Goal: Task Accomplishment & Management: Manage account settings

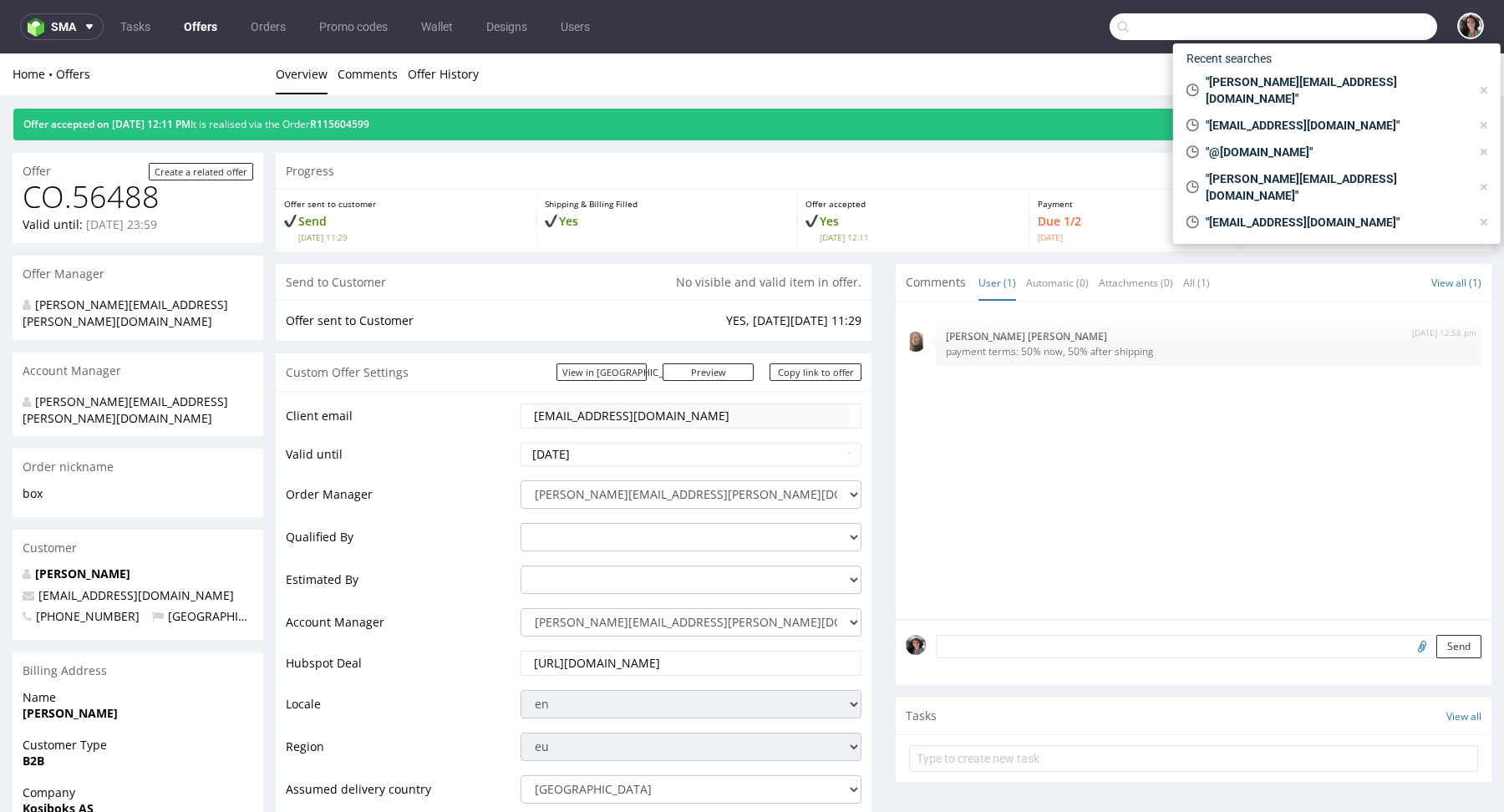
click at [1365, 20] on input "text" at bounding box center [1273, 27] width 327 height 27
paste input "[PERSON_NAME][EMAIL_ADDRESS][DOMAIN_NAME]"
type input "[PERSON_NAME][EMAIL_ADDRESS][DOMAIN_NAME]"
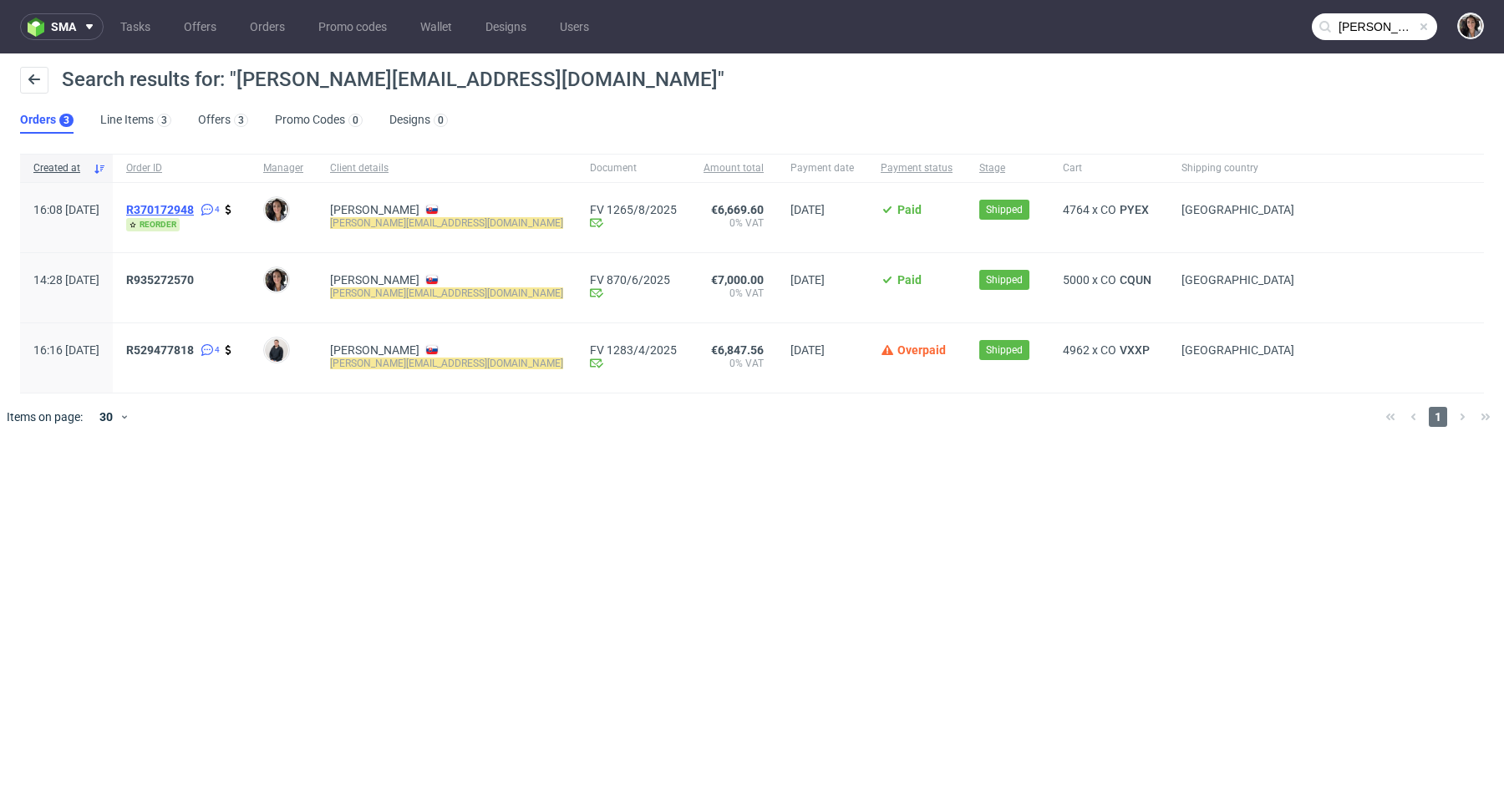
click at [194, 210] on span "R370172948" at bounding box center [159, 210] width 68 height 14
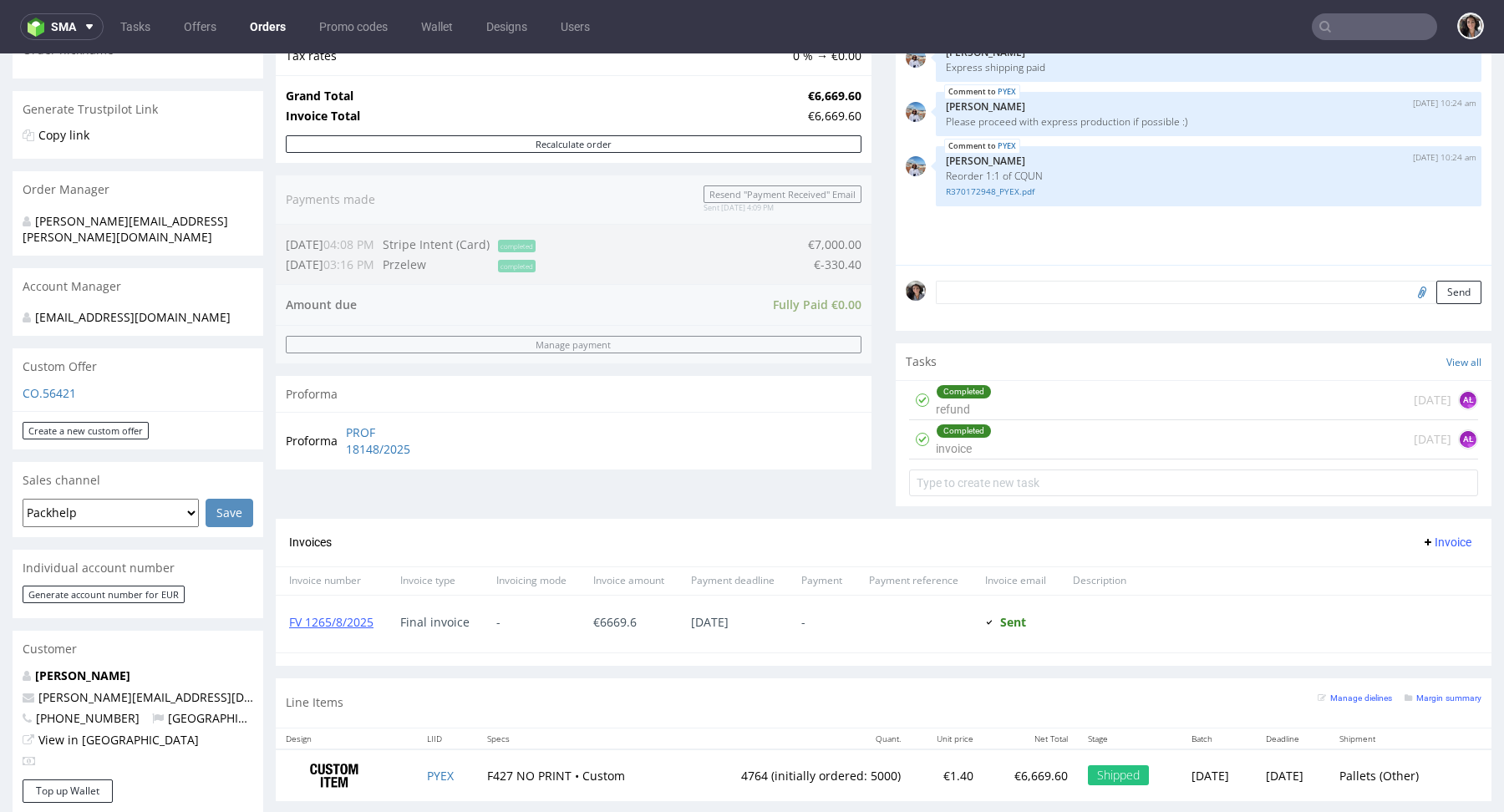
scroll to position [589, 0]
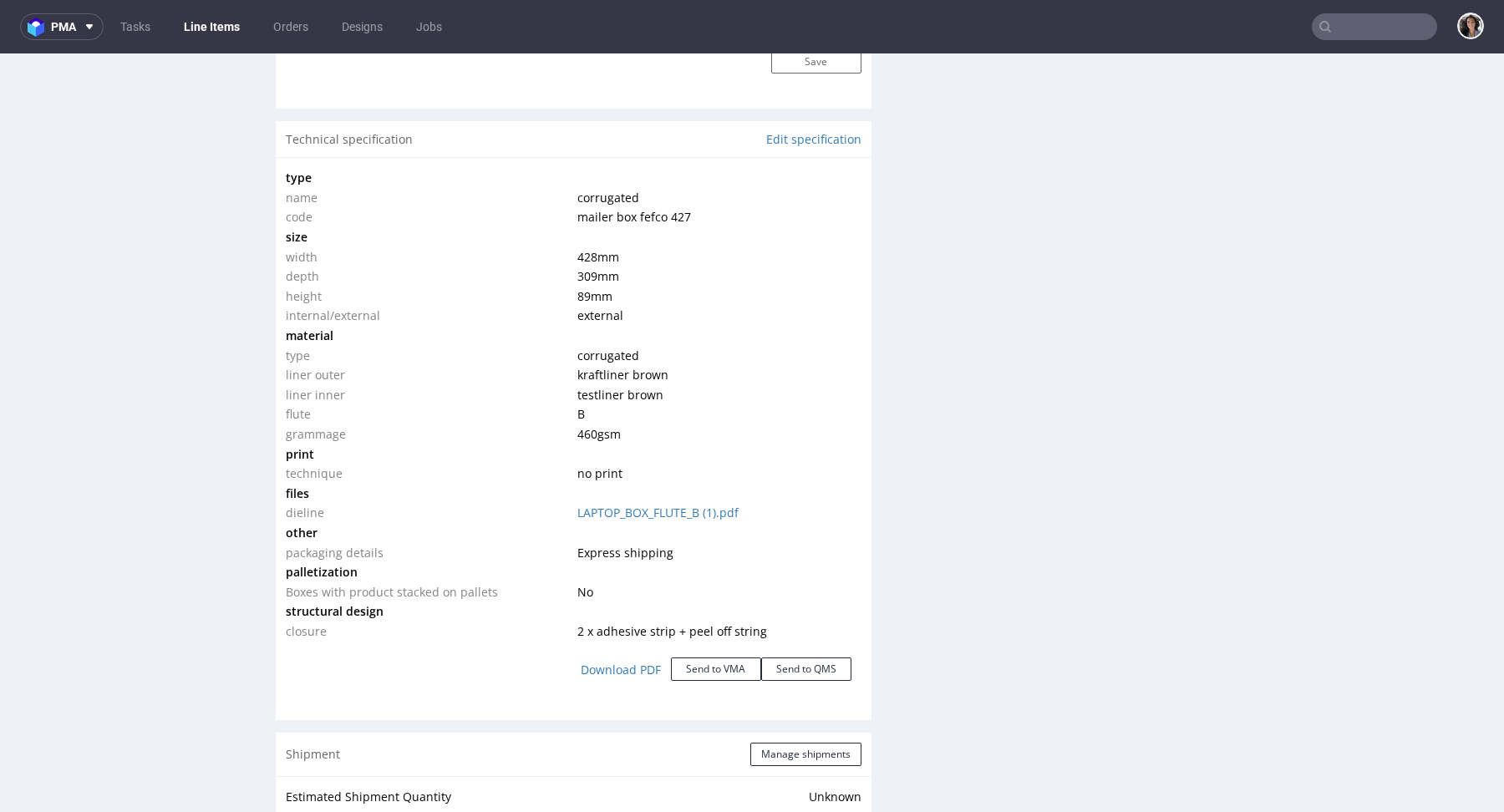
scroll to position [1533, 0]
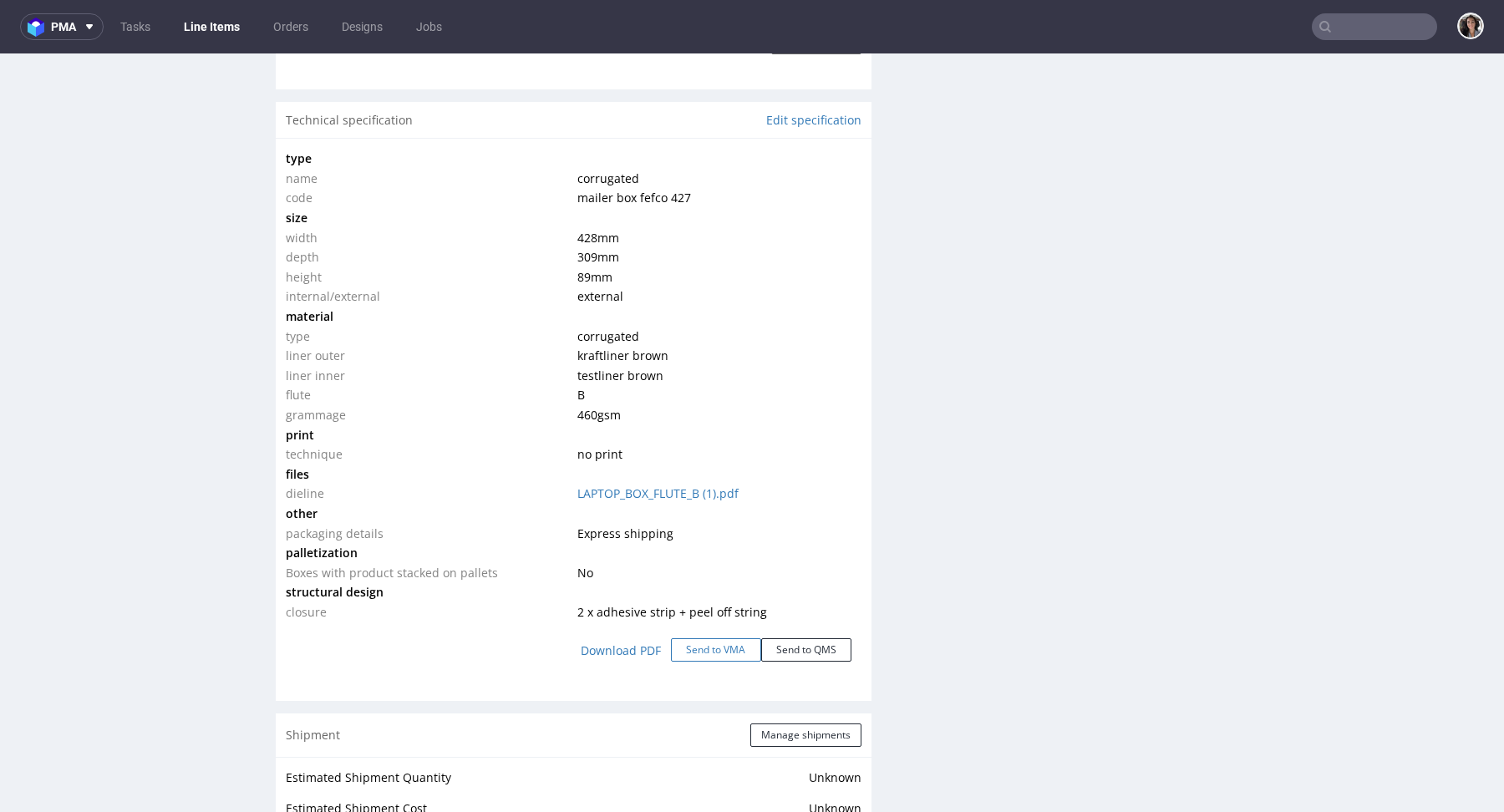
click at [713, 649] on button "Send to VMA" at bounding box center [716, 650] width 90 height 24
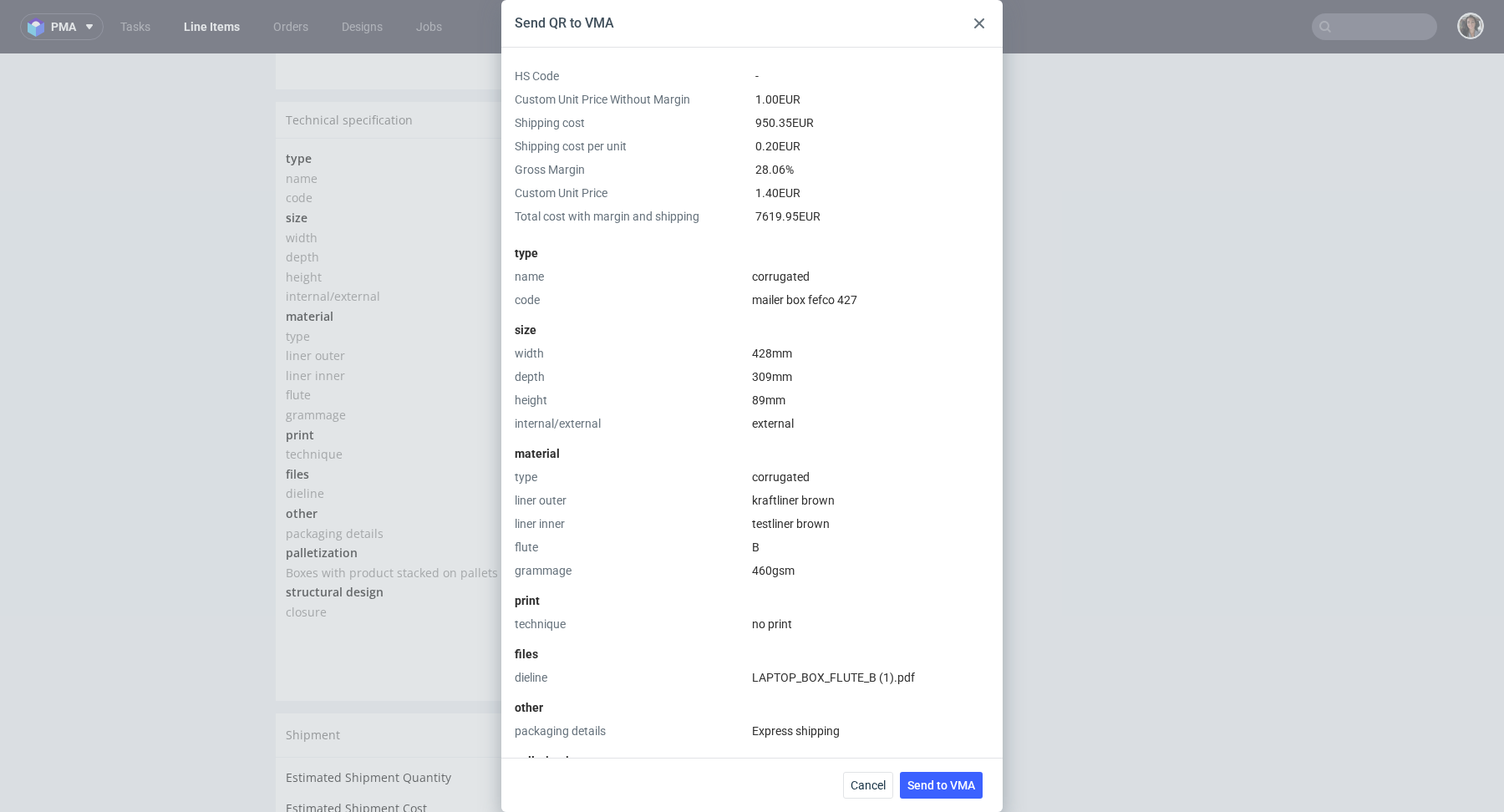
scroll to position [374, 0]
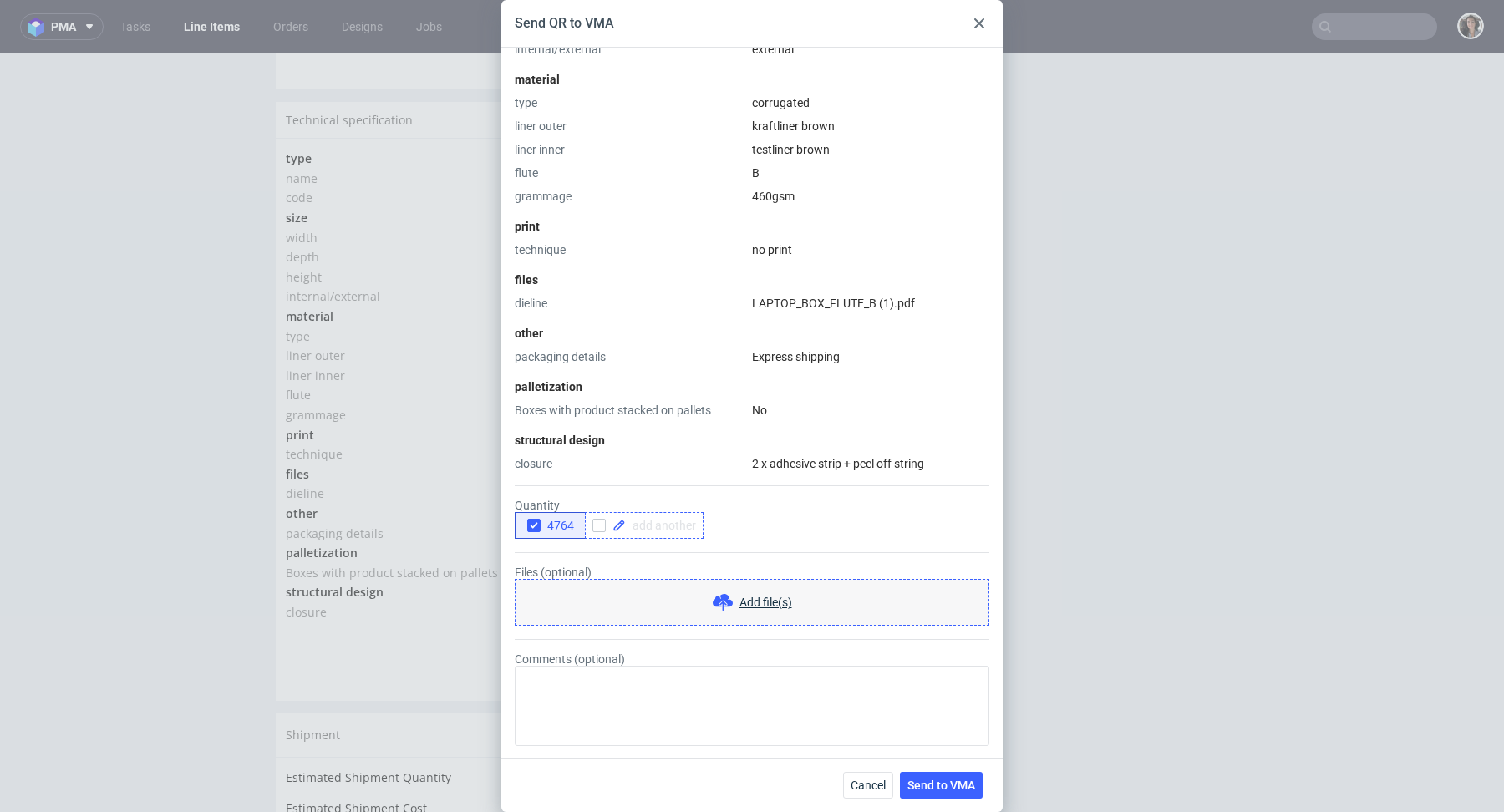
click at [664, 531] on div at bounding box center [643, 524] width 119 height 27
checkbox input "true"
click at [756, 556] on form "Quantity 4764 5000 Files (optional) Add file(s) Comments (optional)" at bounding box center [752, 609] width 474 height 274
click at [532, 524] on icon "button" at bounding box center [534, 525] width 12 height 12
click at [950, 788] on span "Send to VMA" at bounding box center [941, 785] width 68 height 12
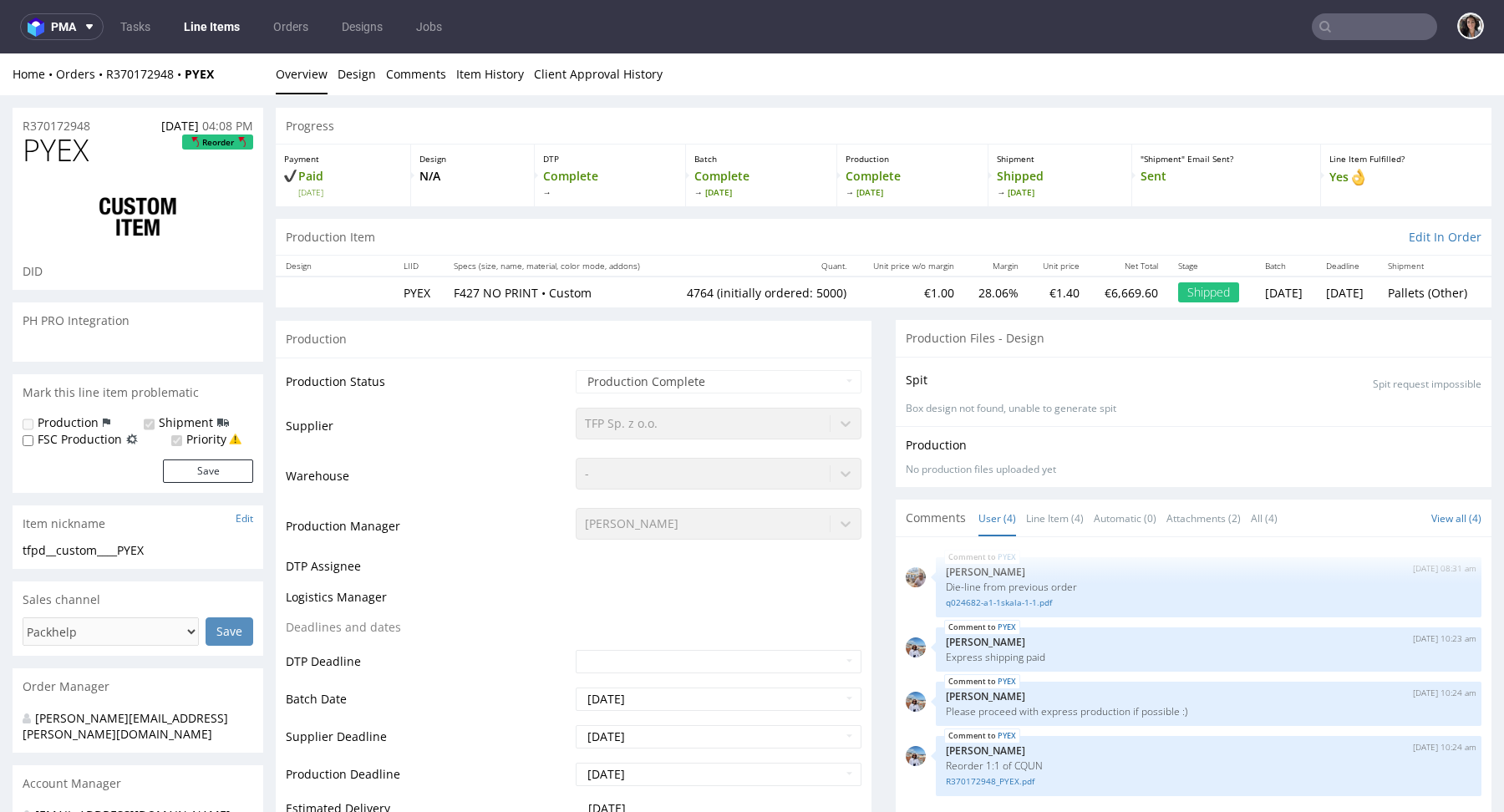
select select "in_progress"
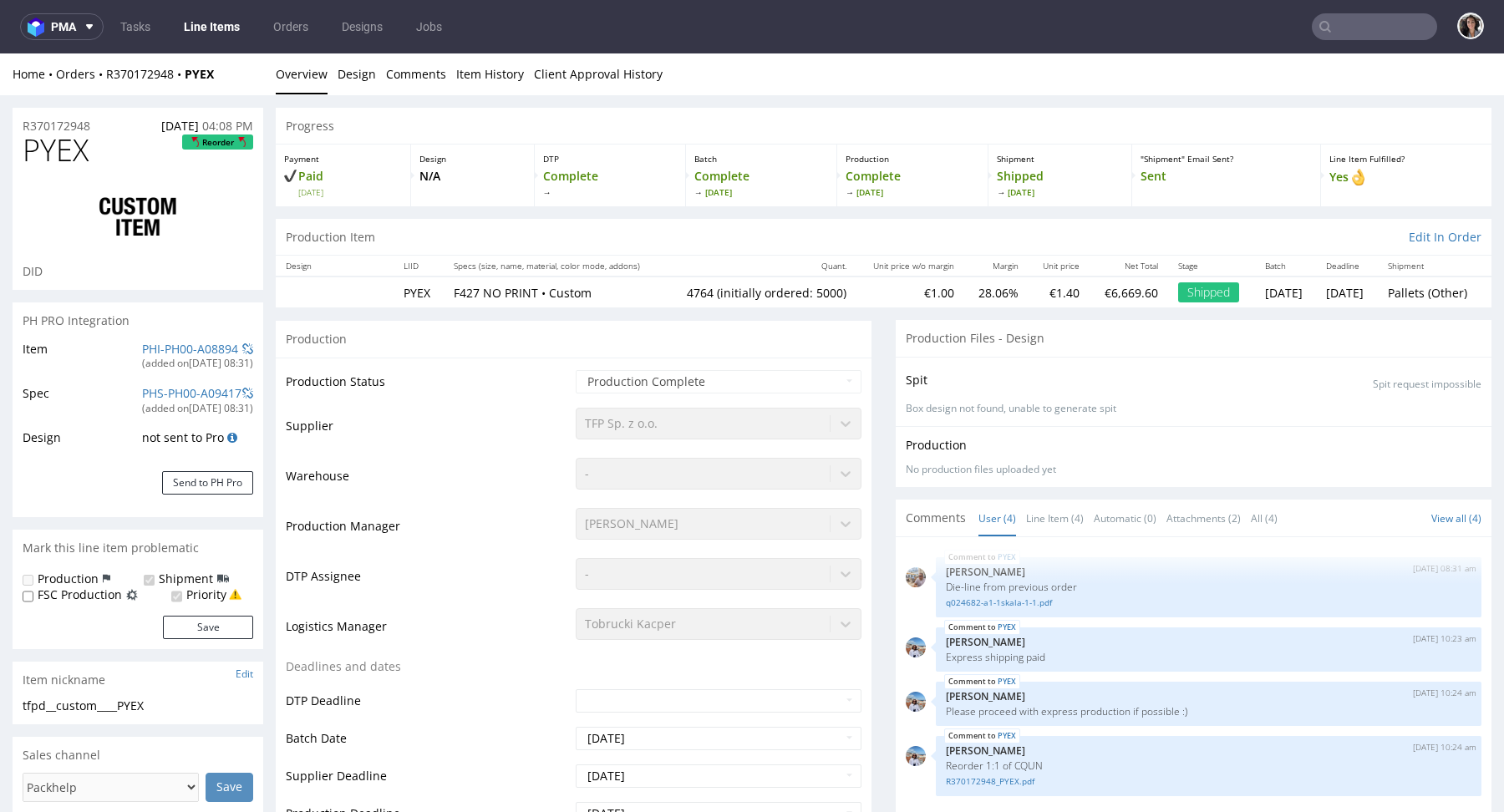
scroll to position [0, 0]
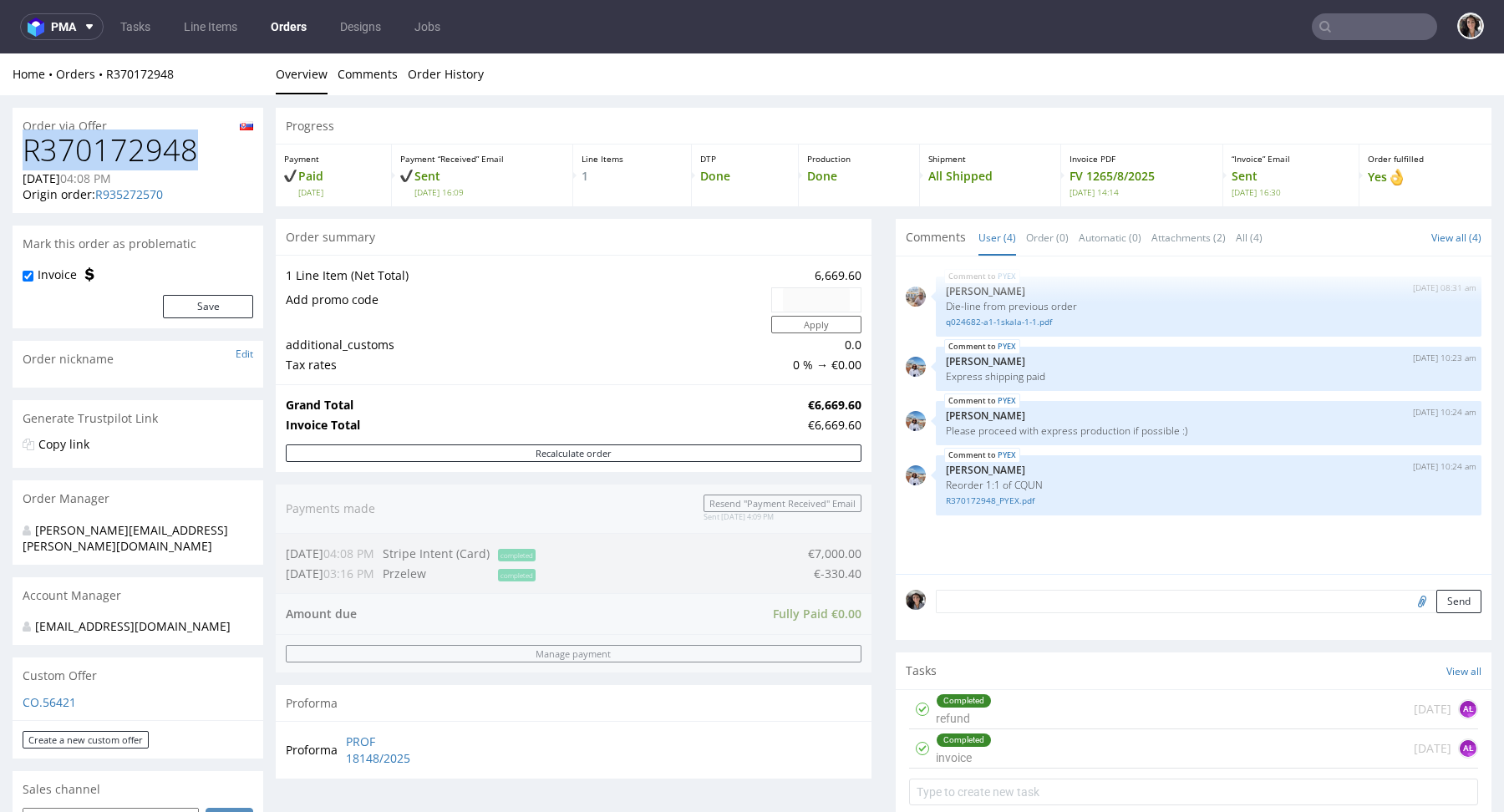
drag, startPoint x: 209, startPoint y: 148, endPoint x: 3, endPoint y: 148, distance: 206.0
copy h1 "R370172948"
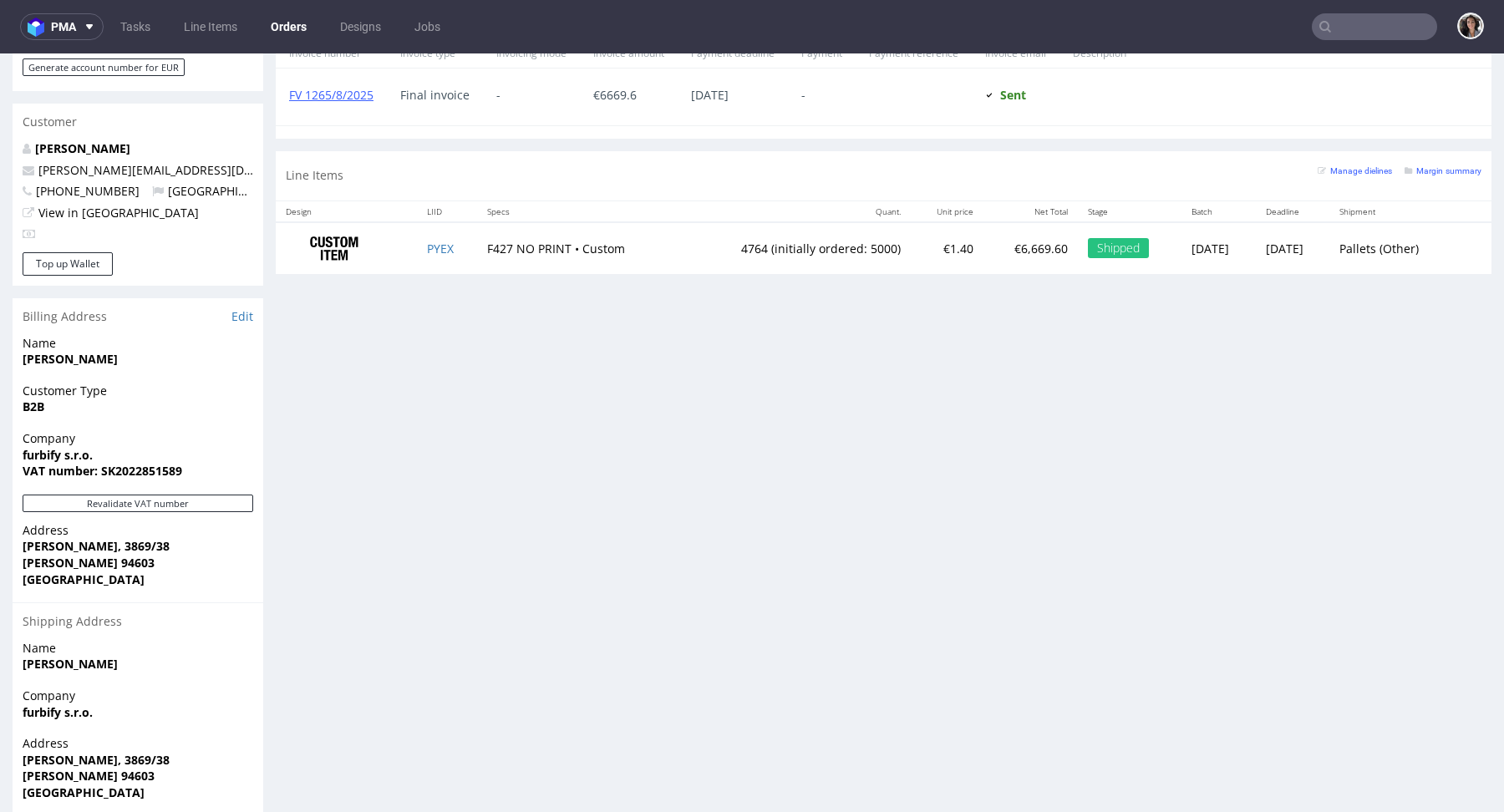
scroll to position [878, 0]
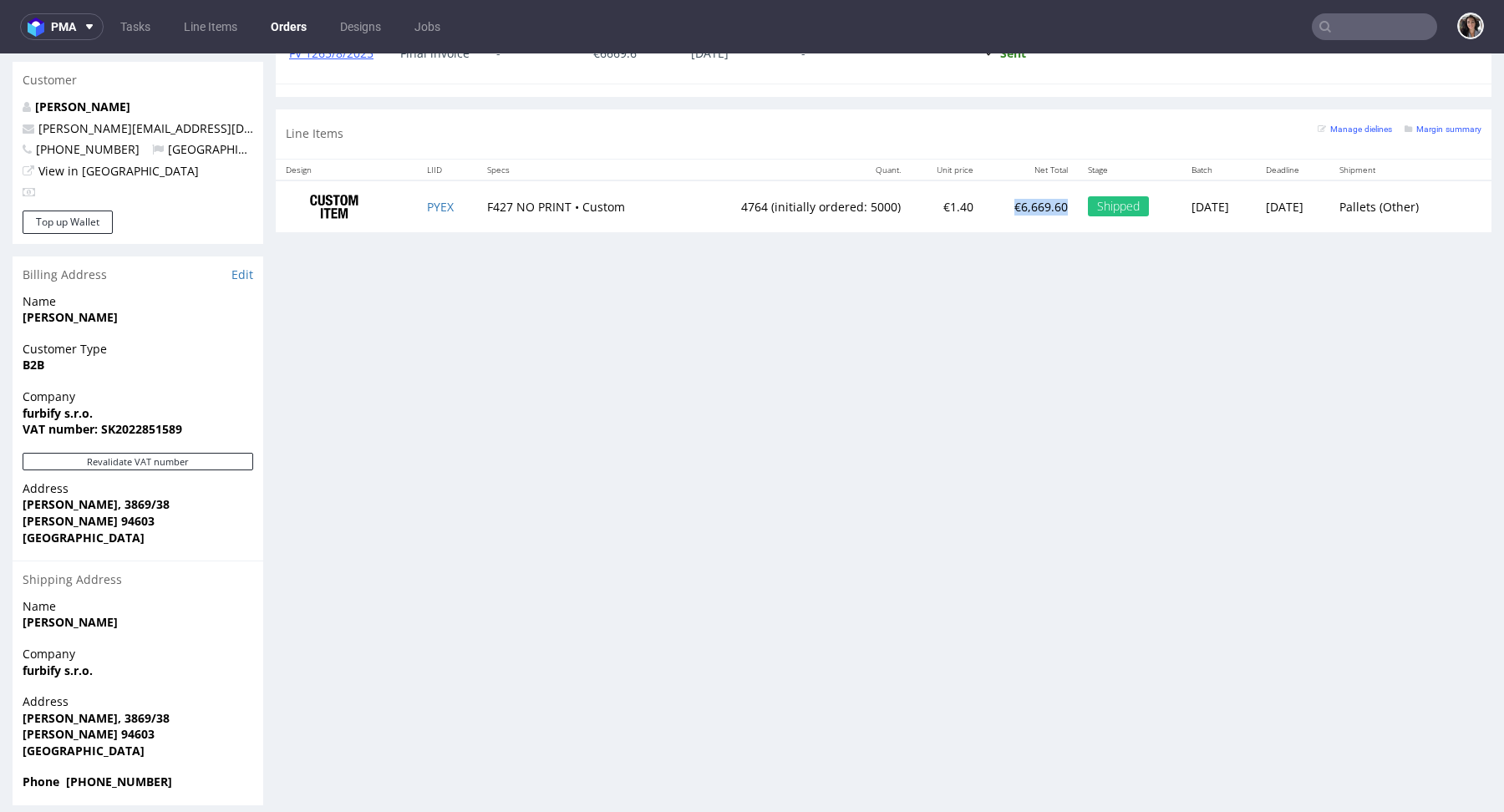
drag, startPoint x: 1018, startPoint y: 204, endPoint x: 962, endPoint y: 204, distance: 56.0
click at [993, 204] on p "€6,669.60" at bounding box center [1031, 206] width 75 height 17
copy p "€6,669.60"
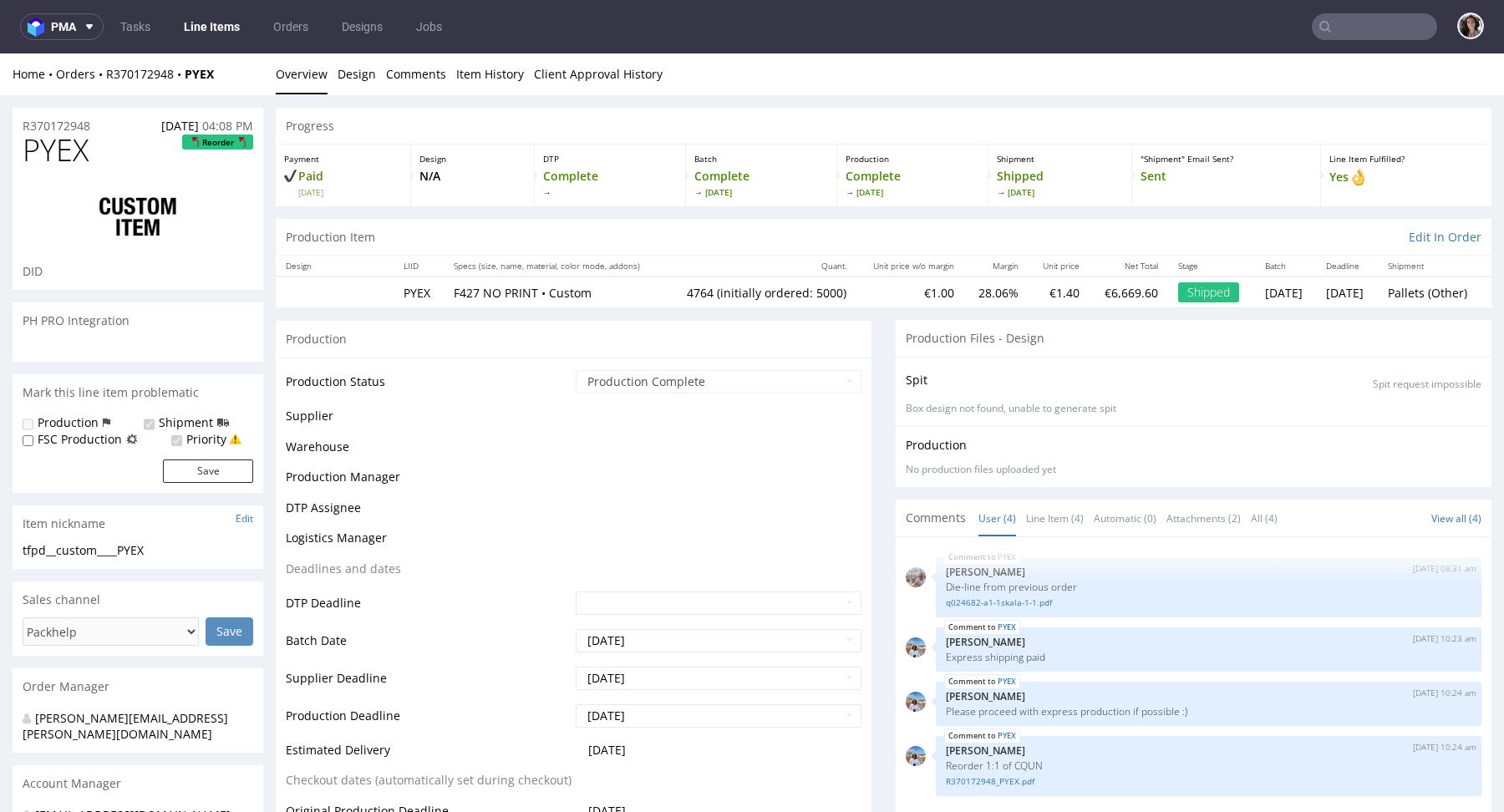
select select "in_progress"
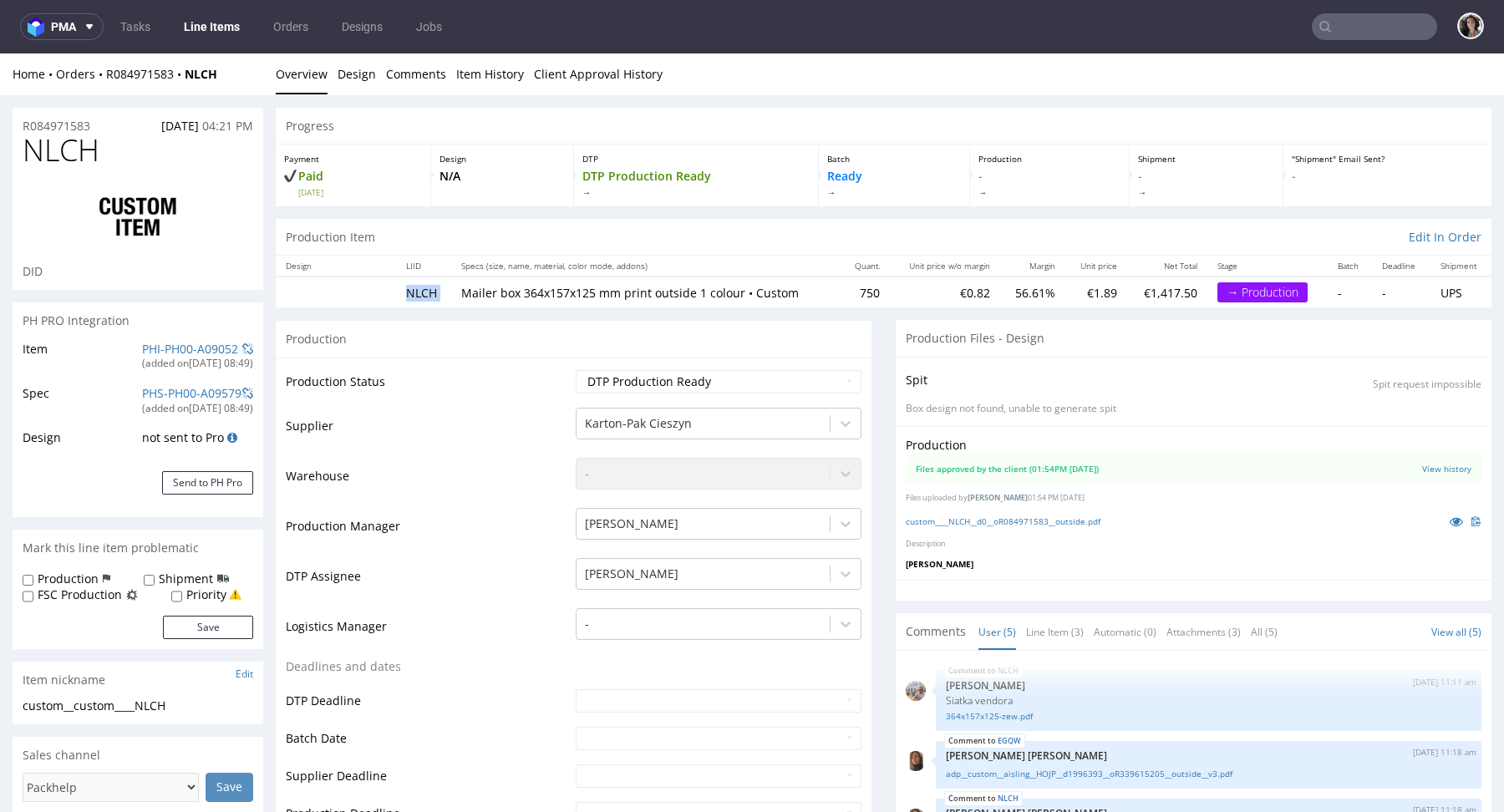
drag, startPoint x: 399, startPoint y: 284, endPoint x: 451, endPoint y: 290, distance: 52.3
click at [452, 291] on tr "NLCH Mailer box 364x157x125 mm print outside 1 colour • Custom 750 €0.82 56.61%…" at bounding box center [884, 292] width 1216 height 30
copy td "NLCH"
